Goal: Transaction & Acquisition: Purchase product/service

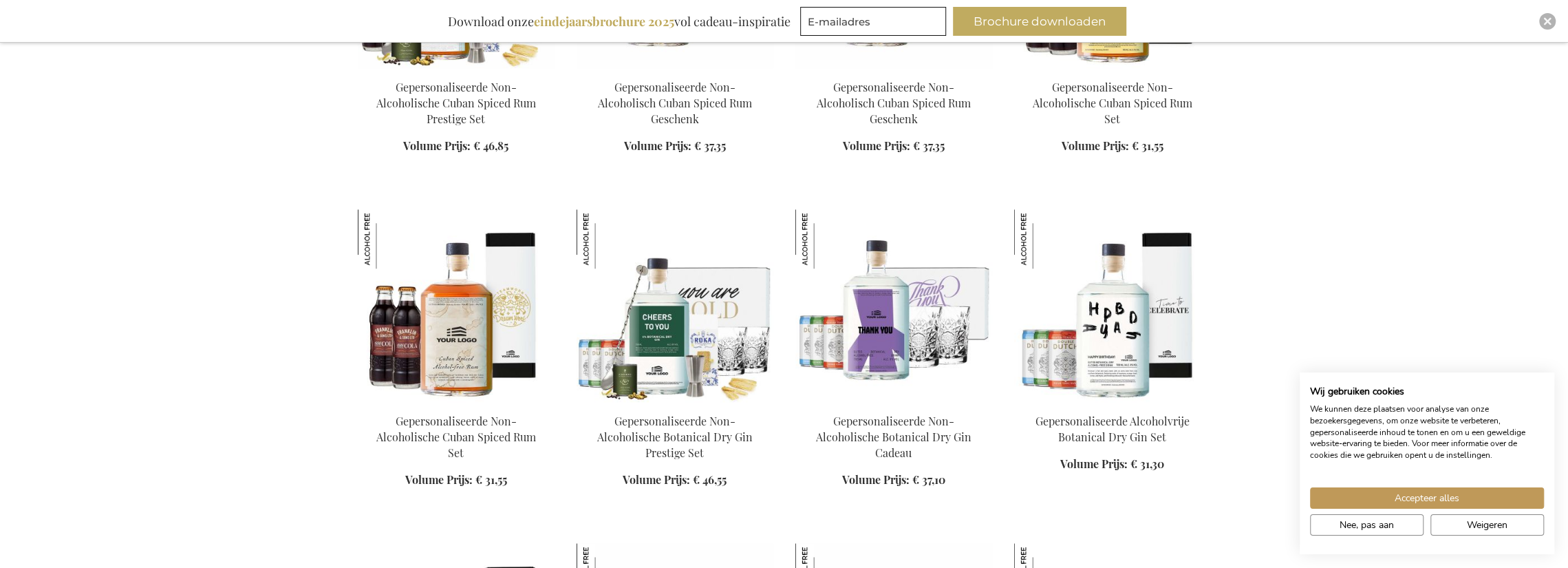
scroll to position [1377, 0]
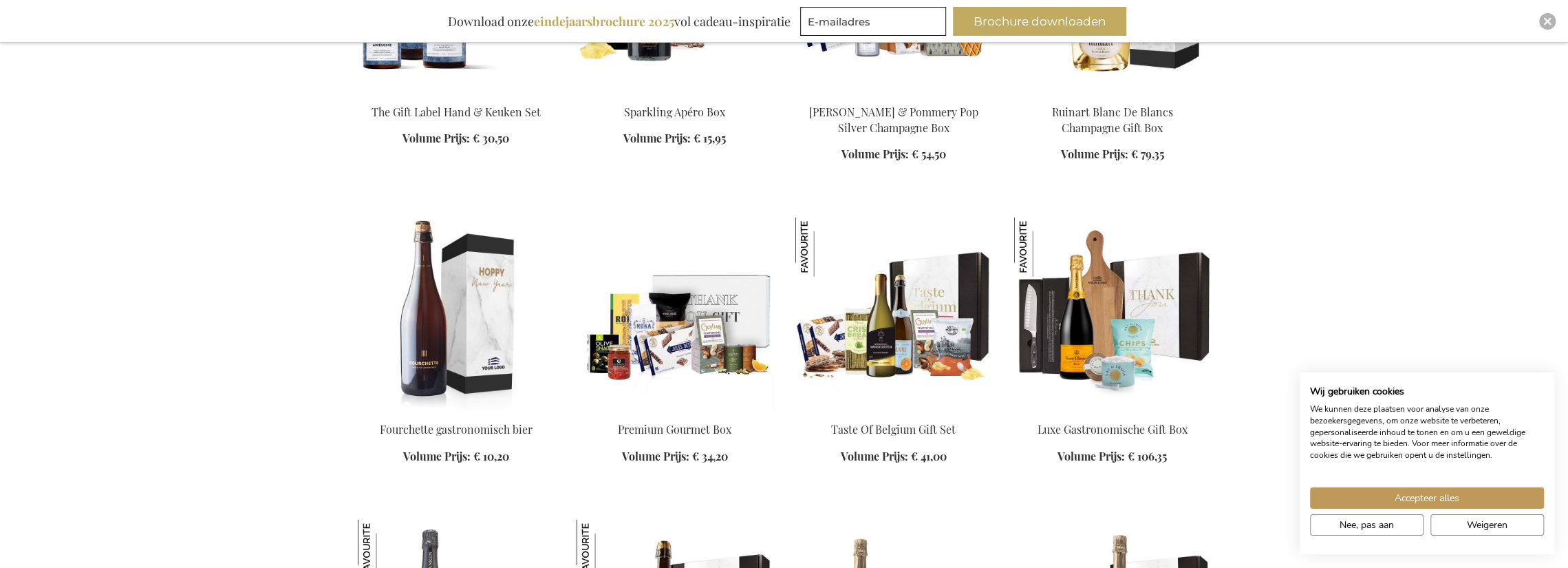
scroll to position [2752, 0]
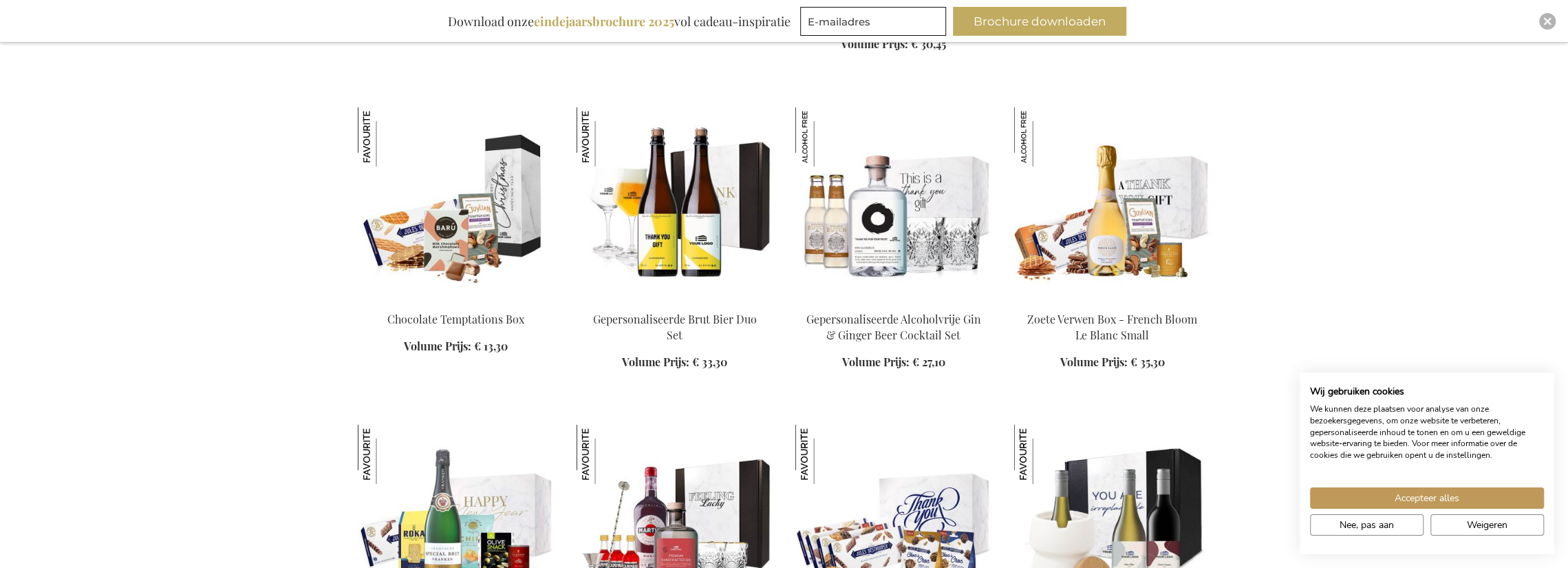
scroll to position [3647, 0]
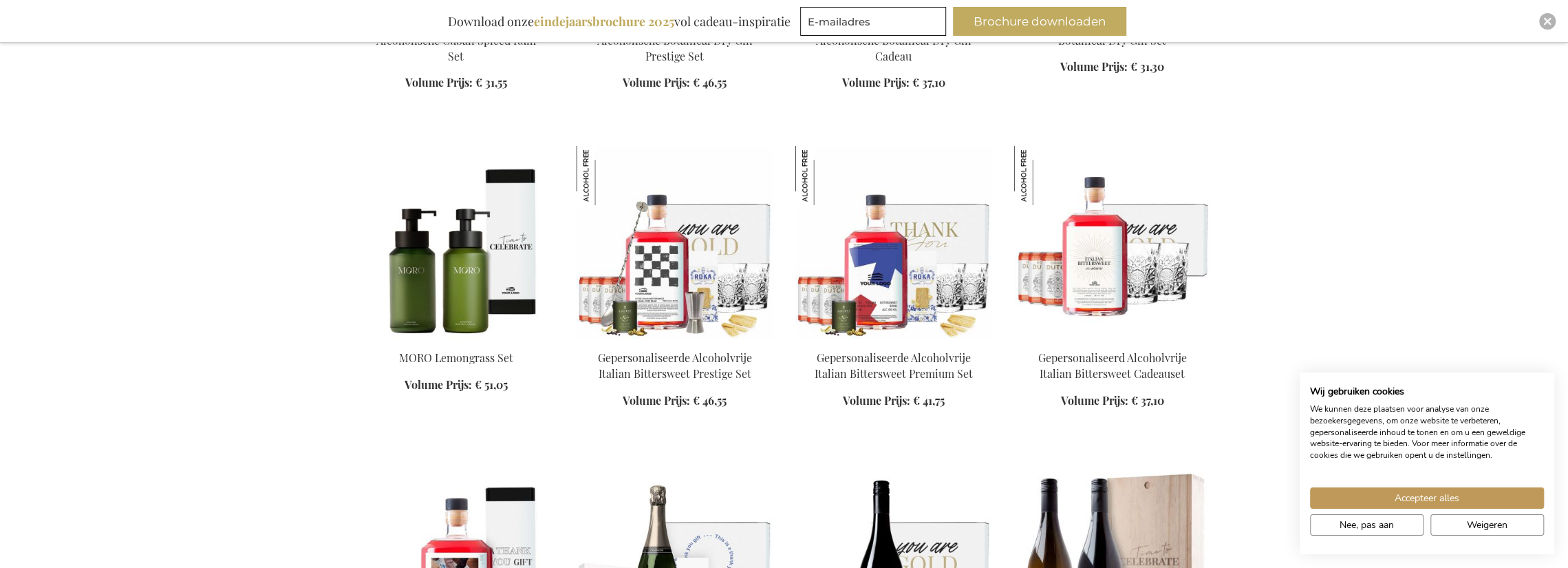
scroll to position [4817, 0]
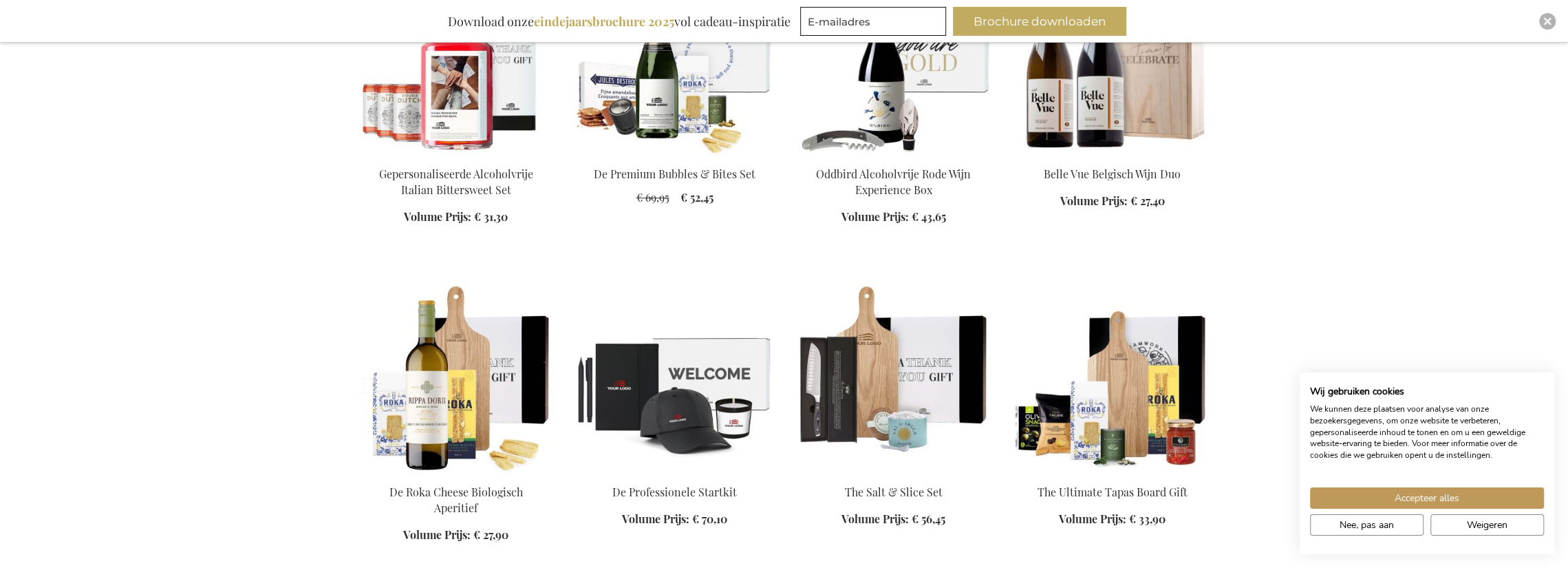
scroll to position [5437, 0]
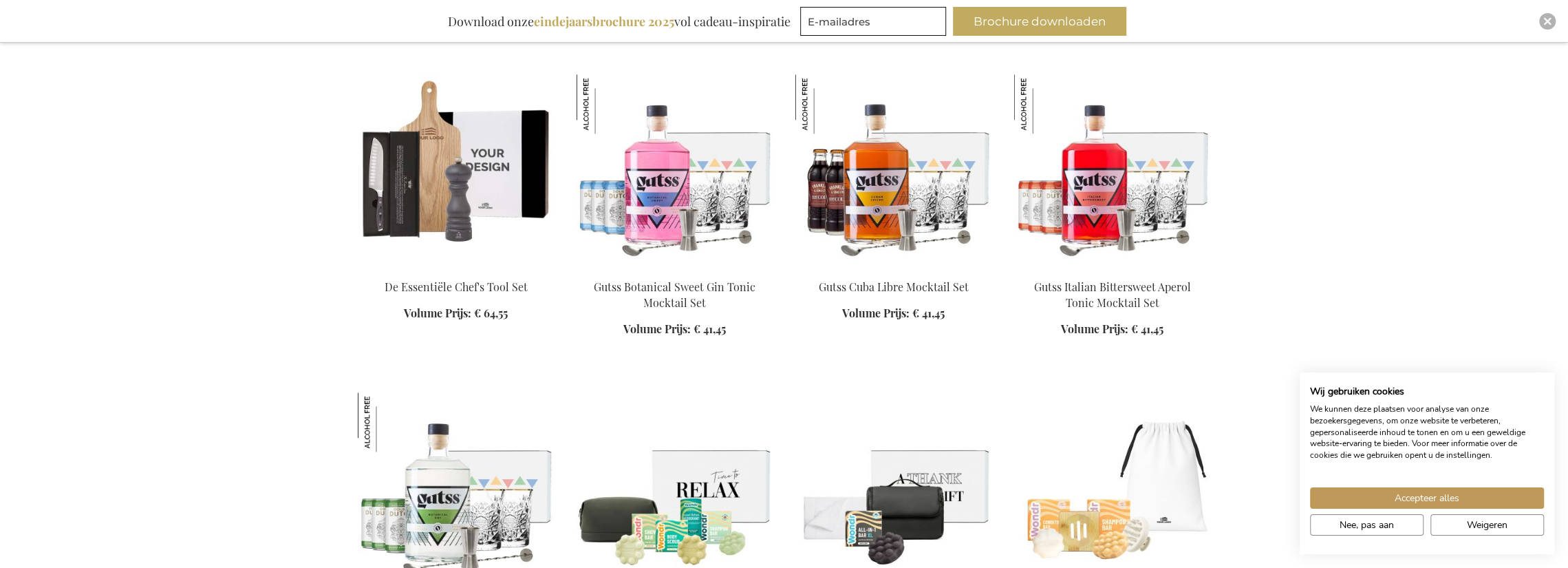
scroll to position [6193, 0]
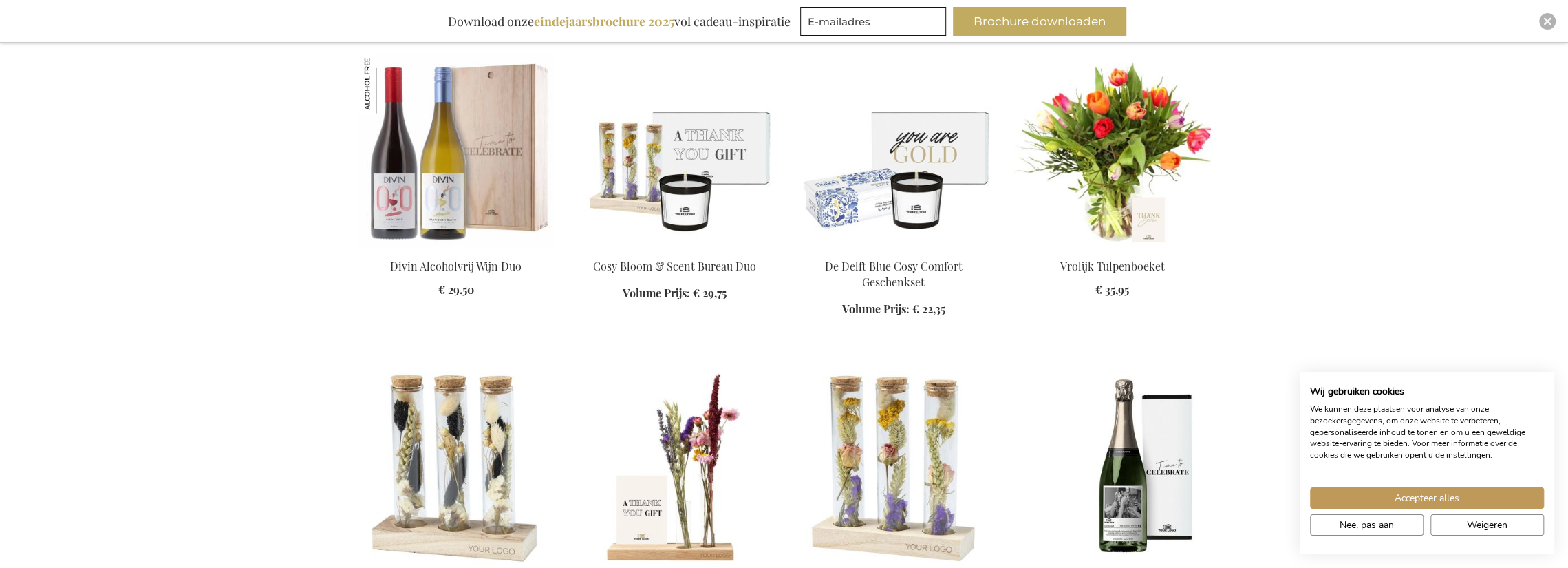
scroll to position [7501, 0]
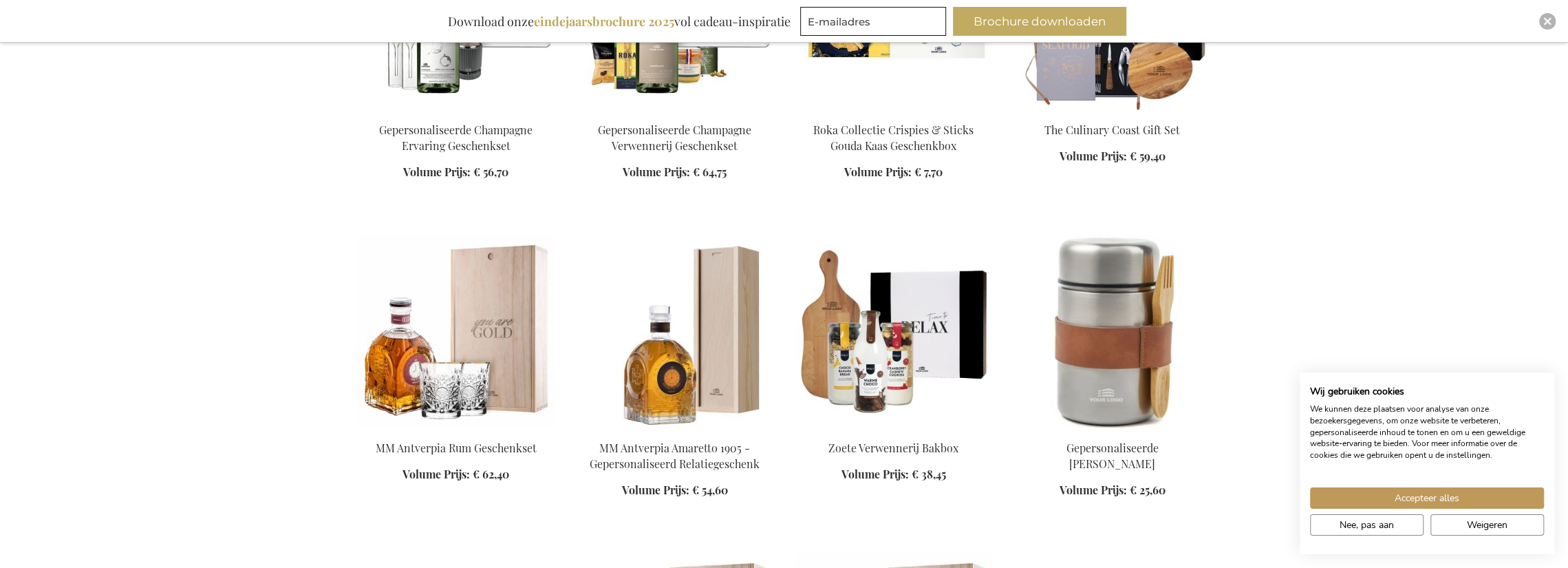
scroll to position [8189, 0]
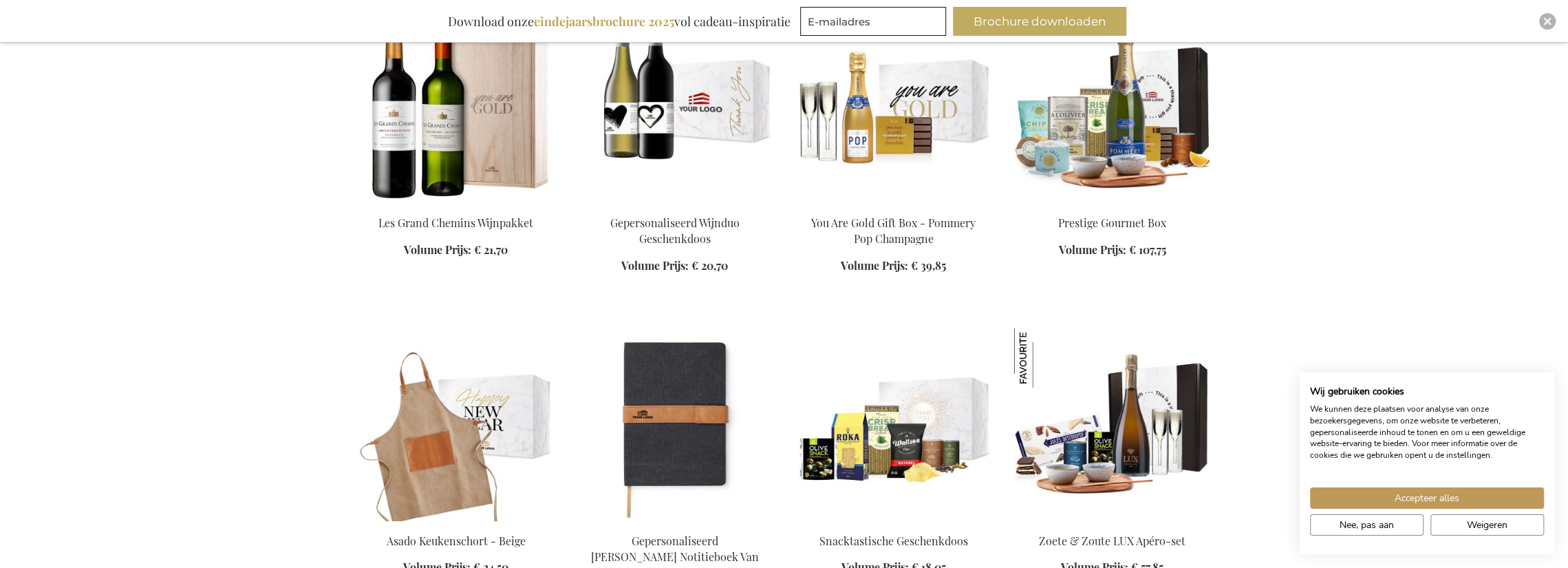
scroll to position [9290, 0]
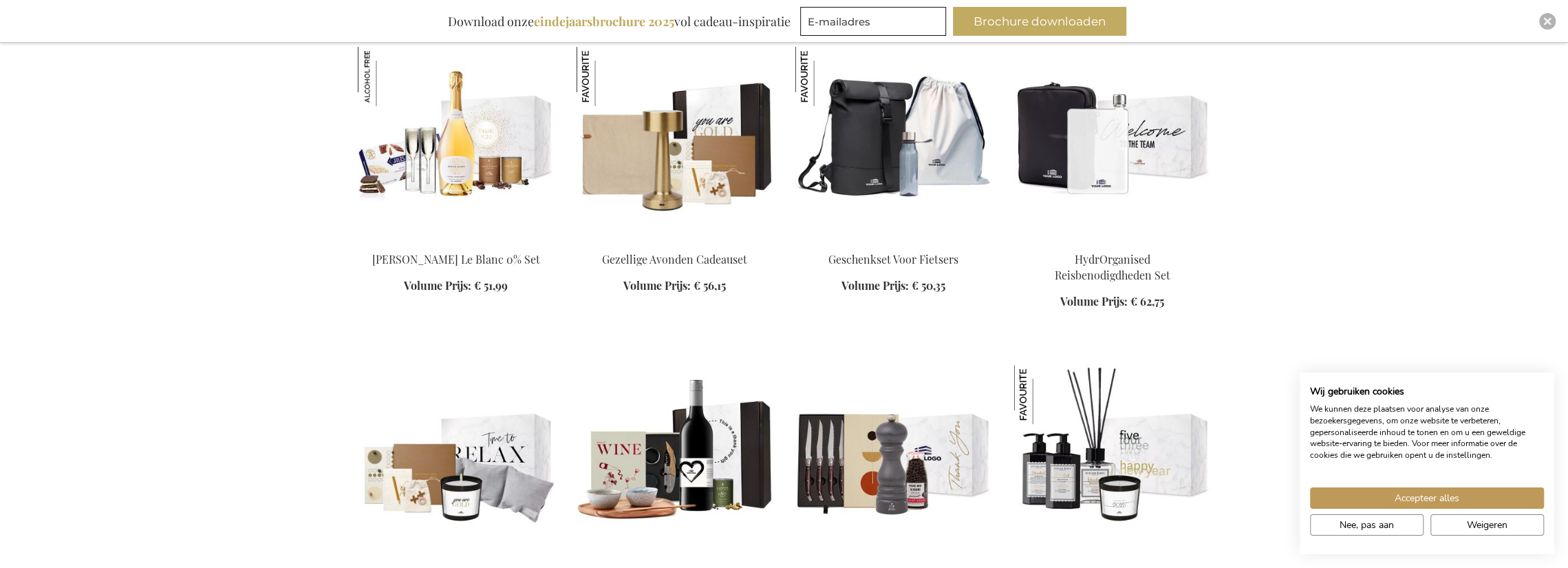
scroll to position [9909, 0]
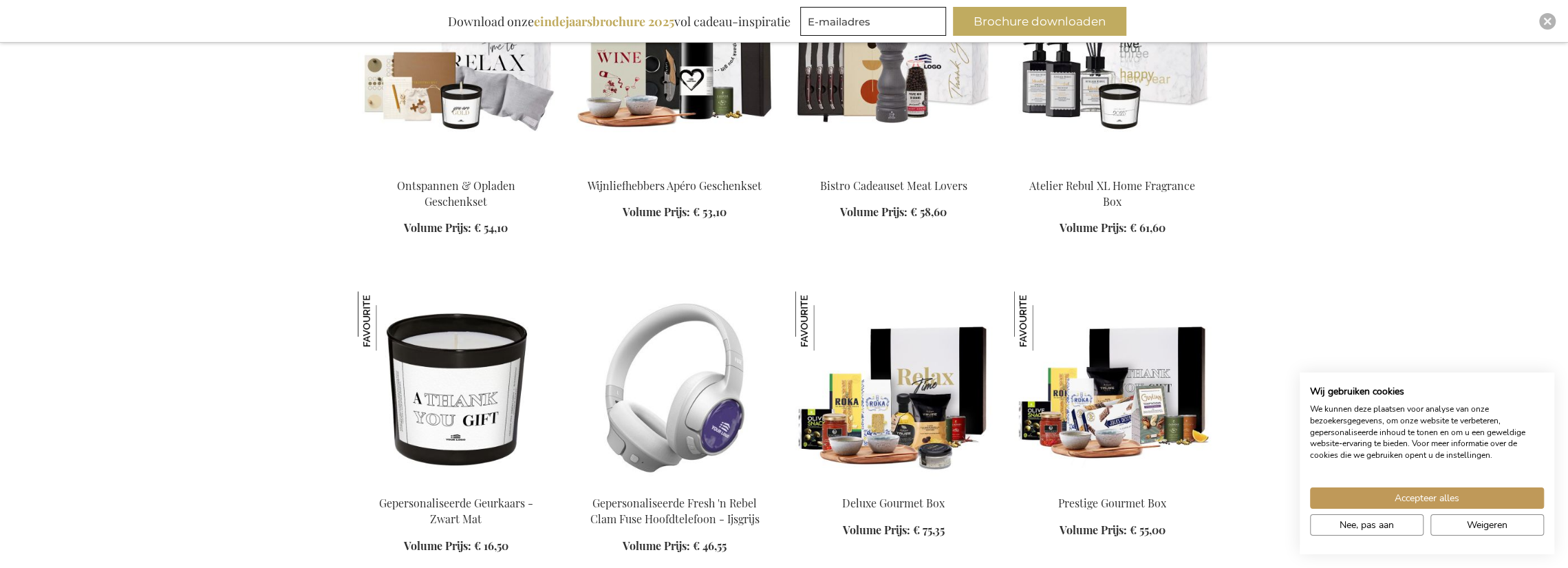
scroll to position [10391, 0]
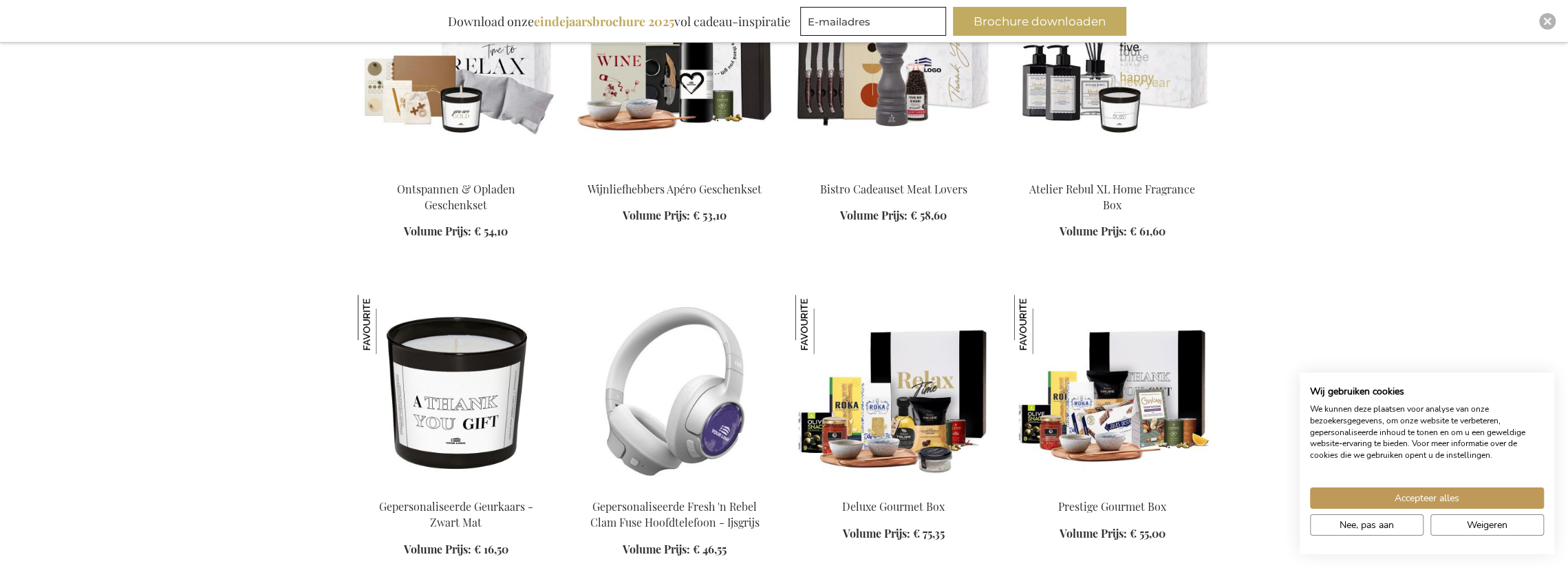
scroll to position [10322, 0]
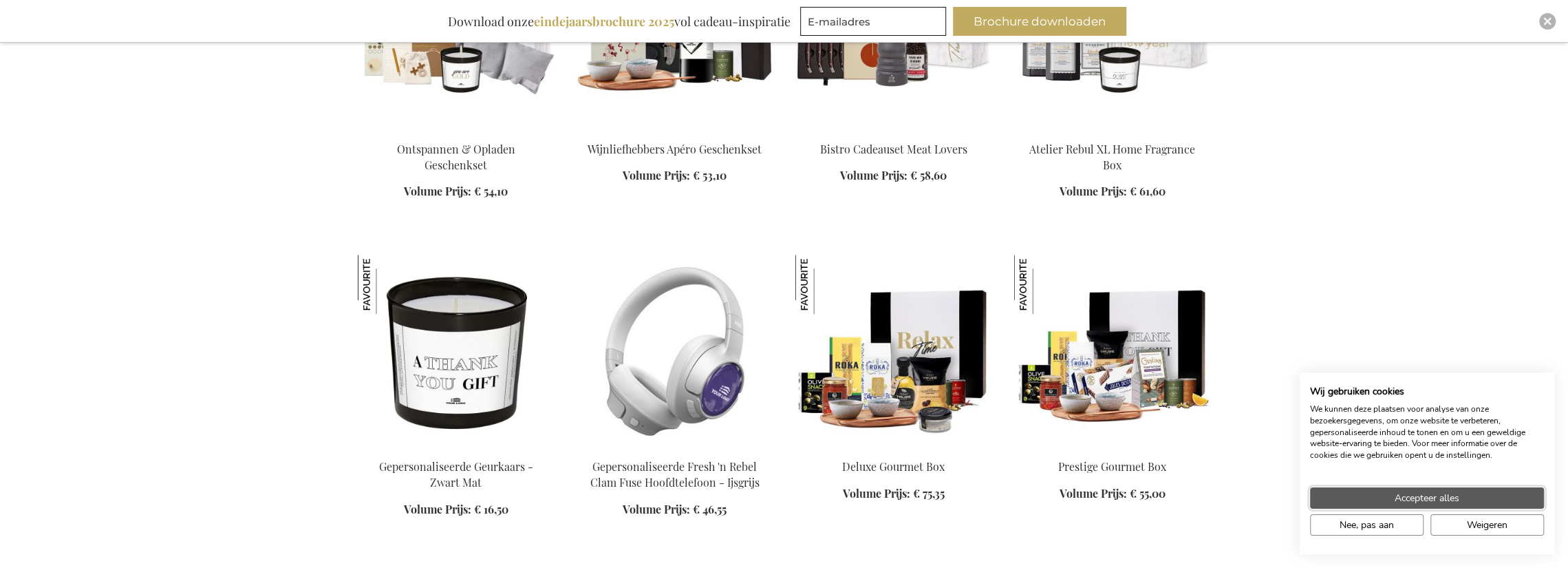
click at [1458, 496] on span "Accepteer alles" at bounding box center [1427, 498] width 64 height 14
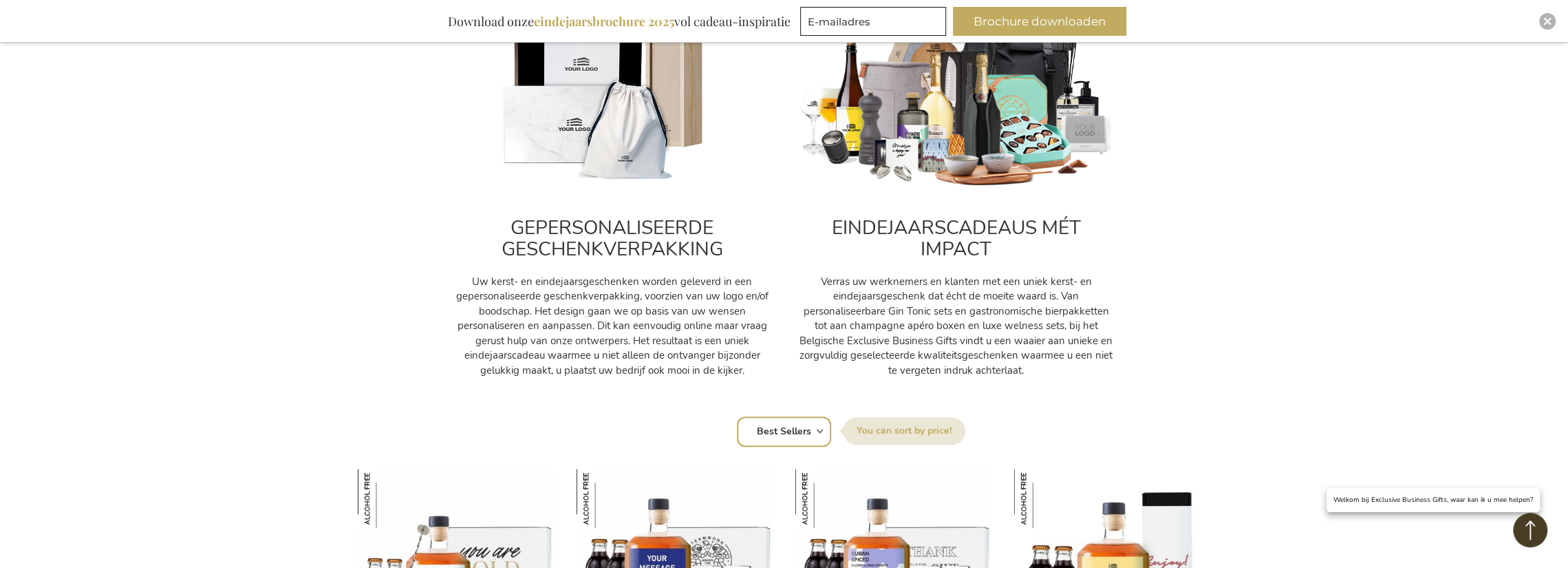
scroll to position [688, 0]
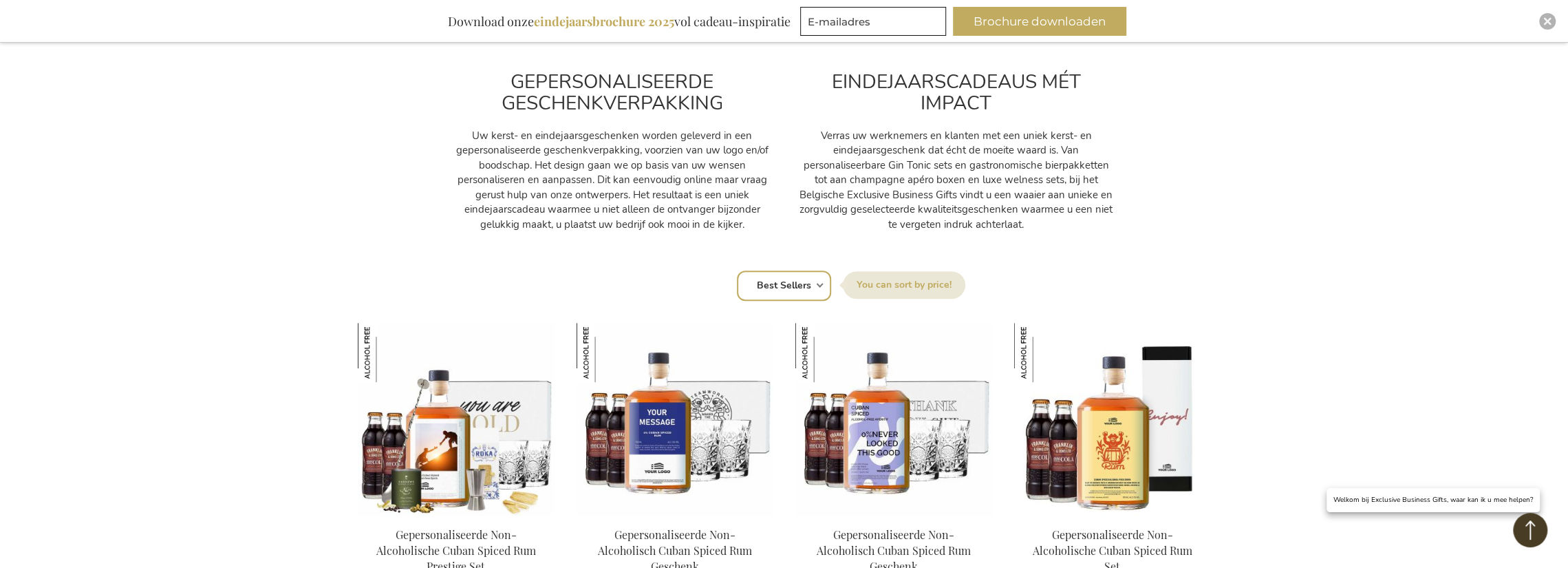
click at [904, 289] on label "Sorteer op" at bounding box center [903, 284] width 123 height 28
click at [831, 289] on select "Positie Best Sellers Meest bekeken Nieuw Biggest Saving Price: low to high Pric…" at bounding box center [784, 285] width 94 height 30
click at [815, 285] on select "Positie Best Sellers Meest bekeken Nieuw Biggest Saving Price: low to high Pric…" at bounding box center [784, 285] width 94 height 30
select select "price_asc"
click at [737, 270] on select "Positie Best Sellers Meest bekeken Nieuw Biggest Saving Price: low to high Pric…" at bounding box center [784, 285] width 94 height 30
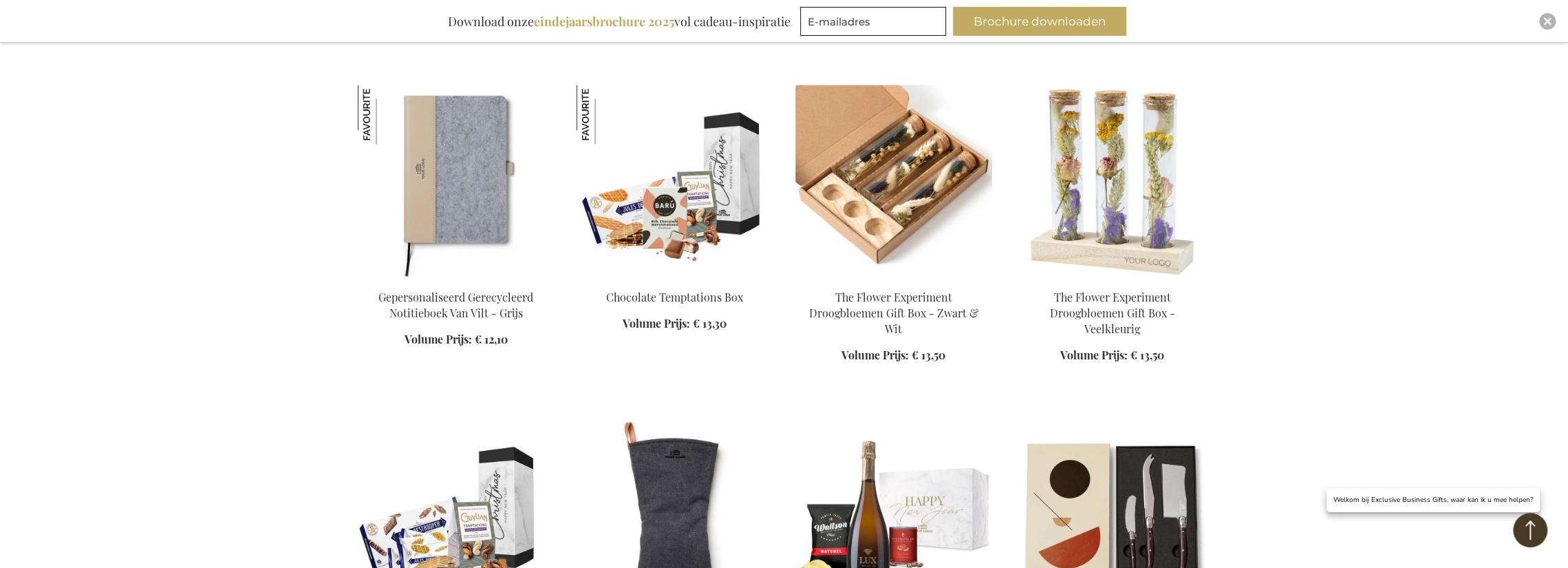
scroll to position [2064, 0]
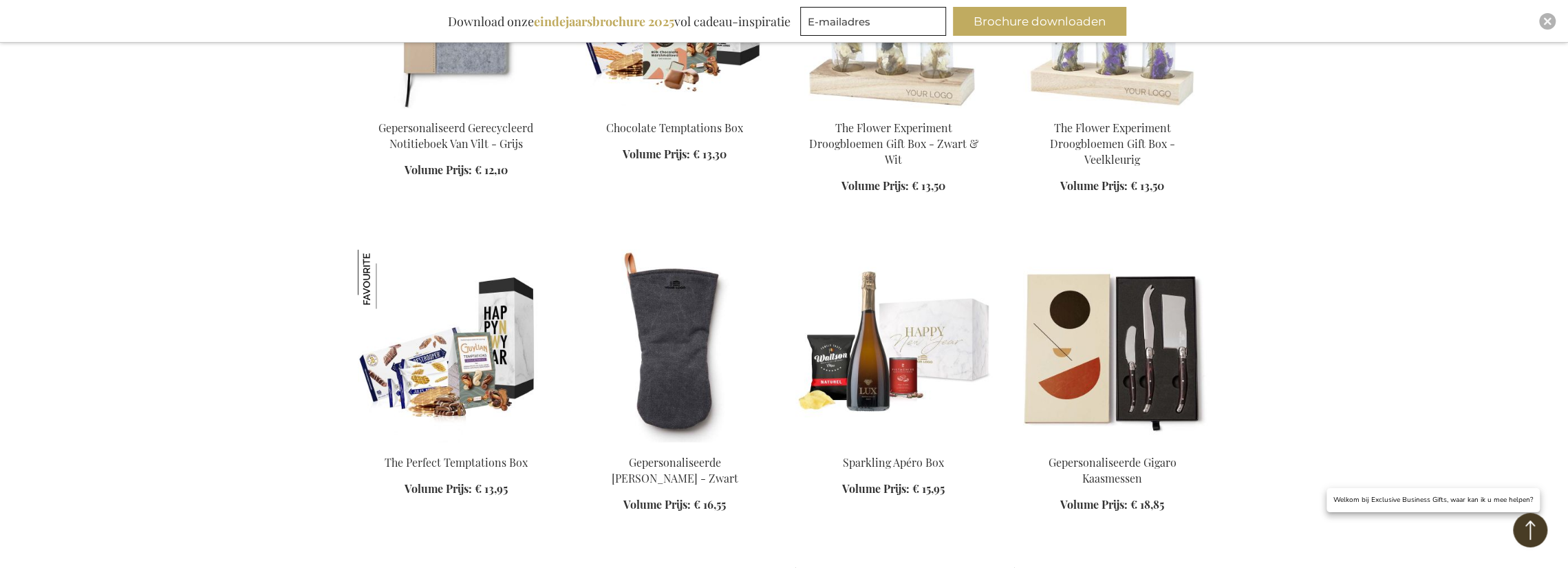
click at [496, 369] on img at bounding box center [456, 344] width 197 height 192
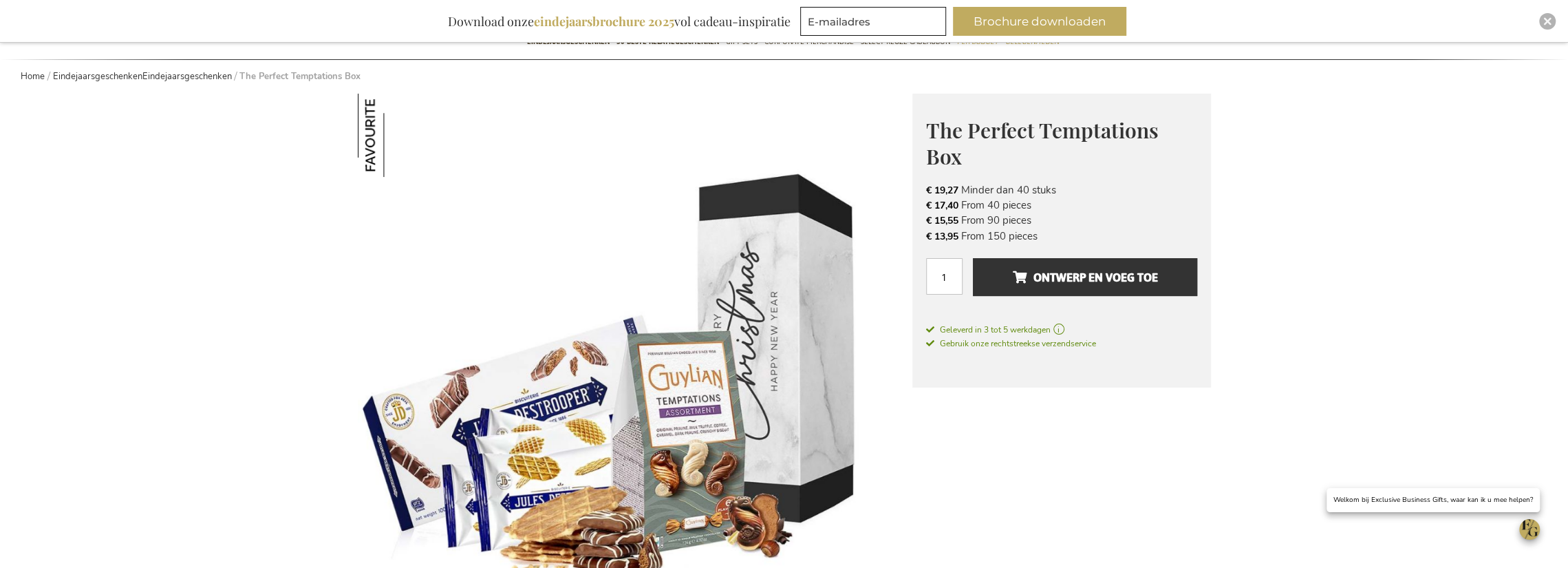
scroll to position [69, 0]
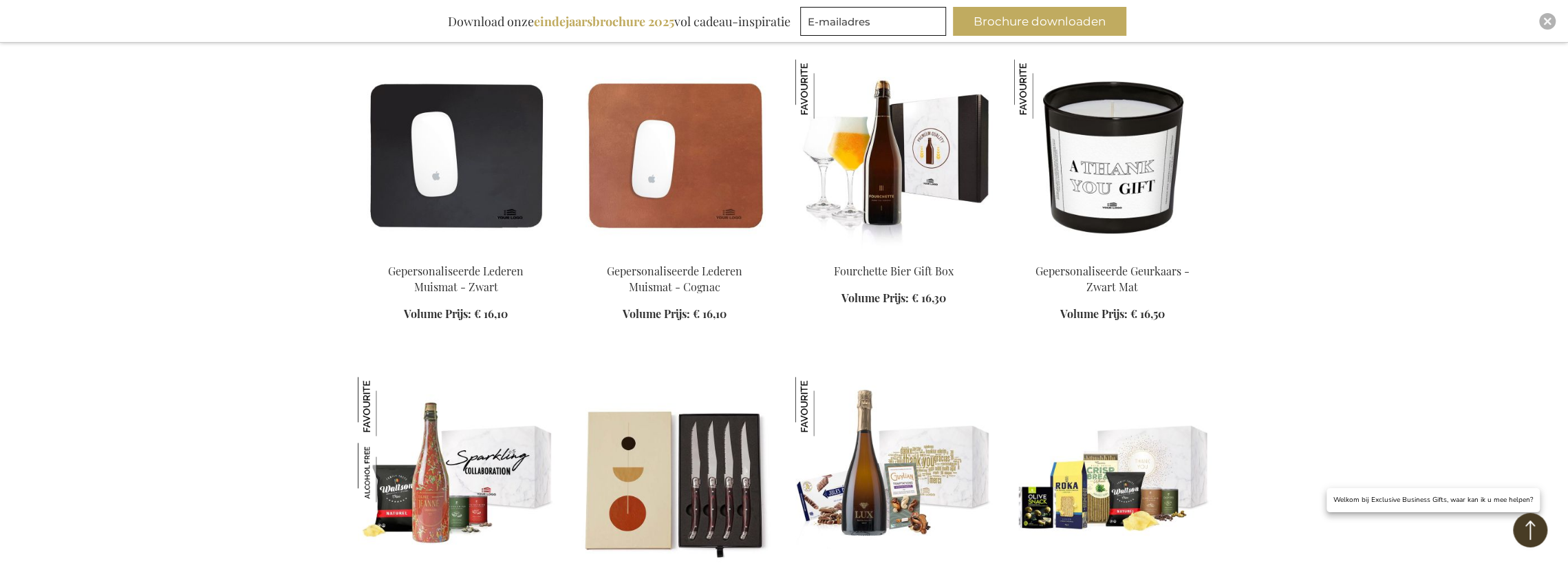
scroll to position [1741, 0]
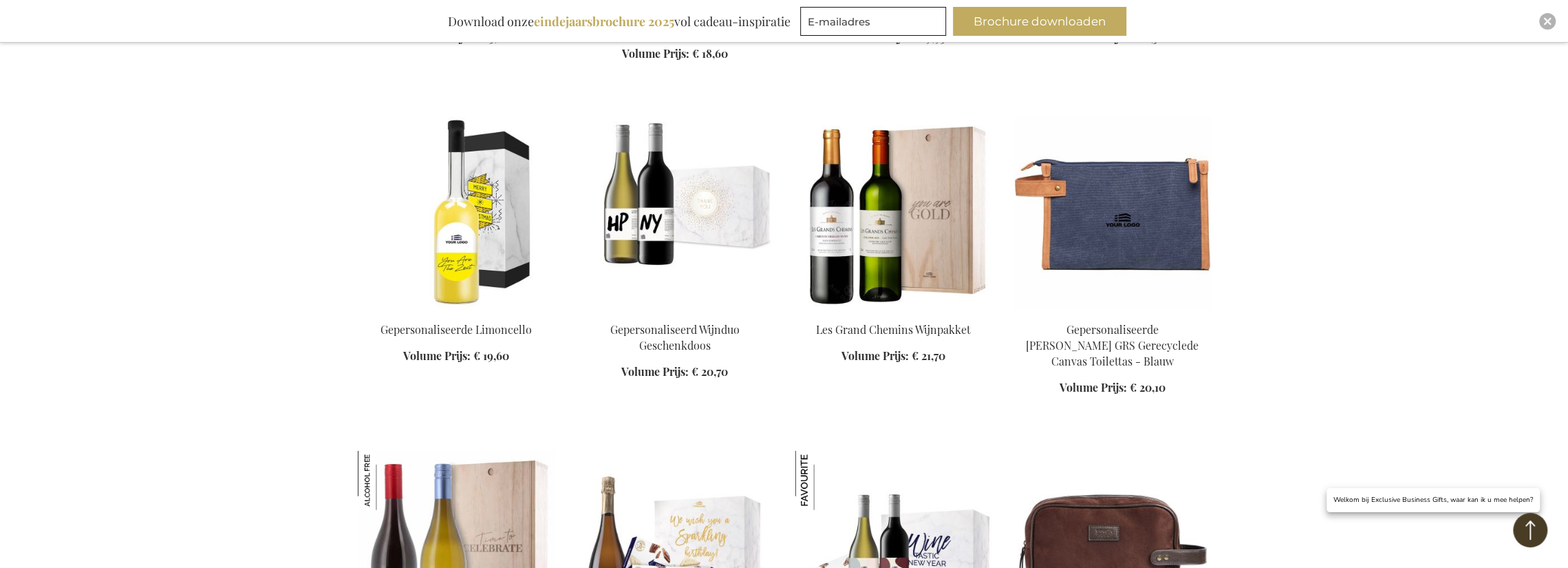
scroll to position [2636, 0]
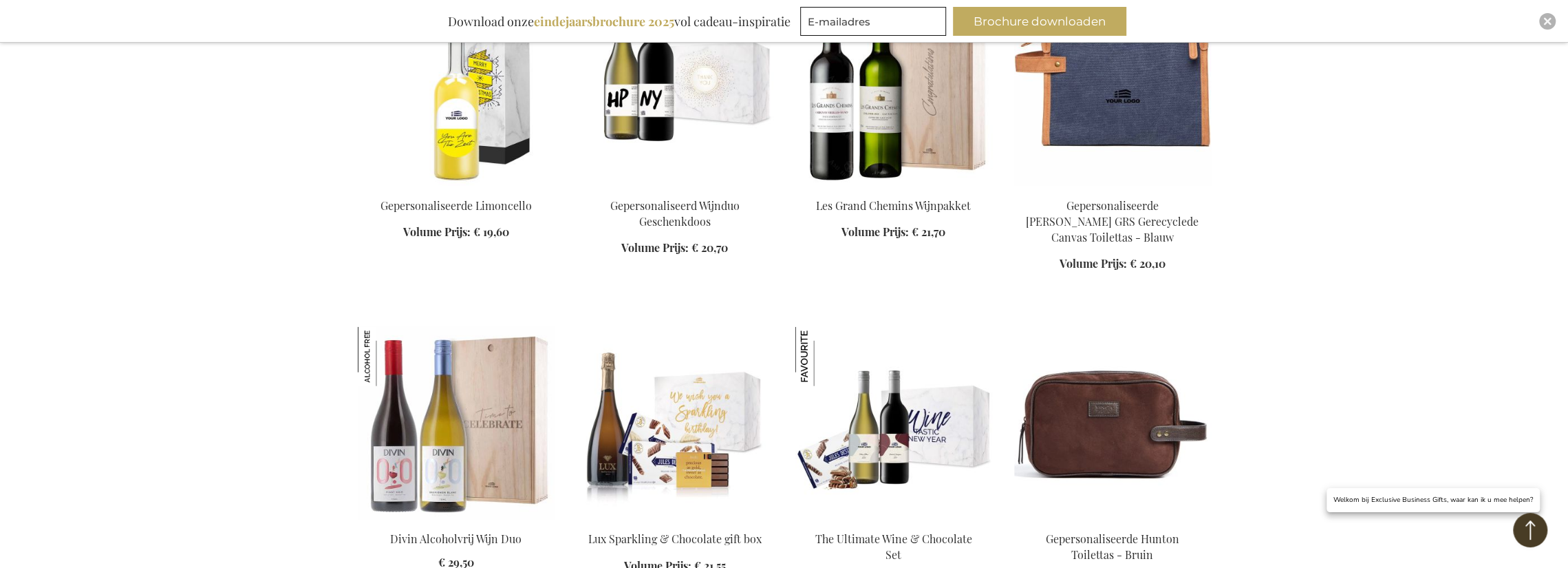
scroll to position [2842, 0]
